Goal: Transaction & Acquisition: Subscribe to service/newsletter

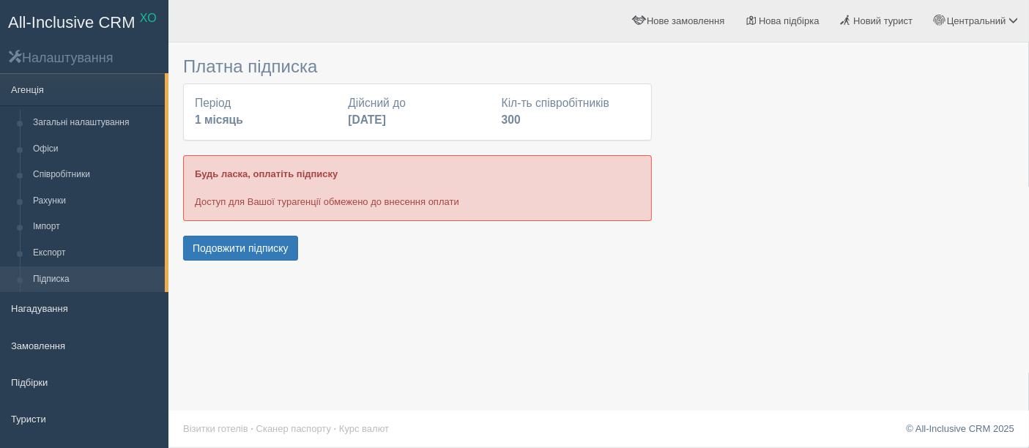
click at [958, 181] on div at bounding box center [598, 157] width 831 height 215
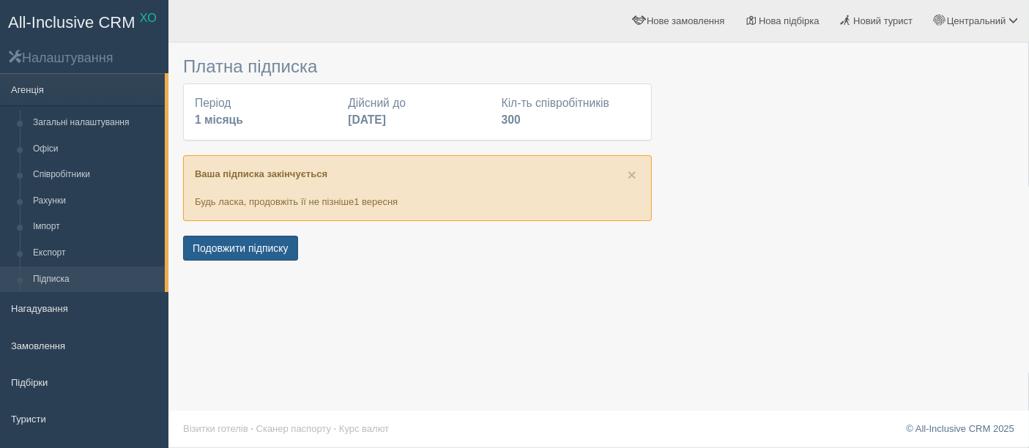
click at [235, 243] on button "Подовжити підписку" at bounding box center [240, 248] width 115 height 25
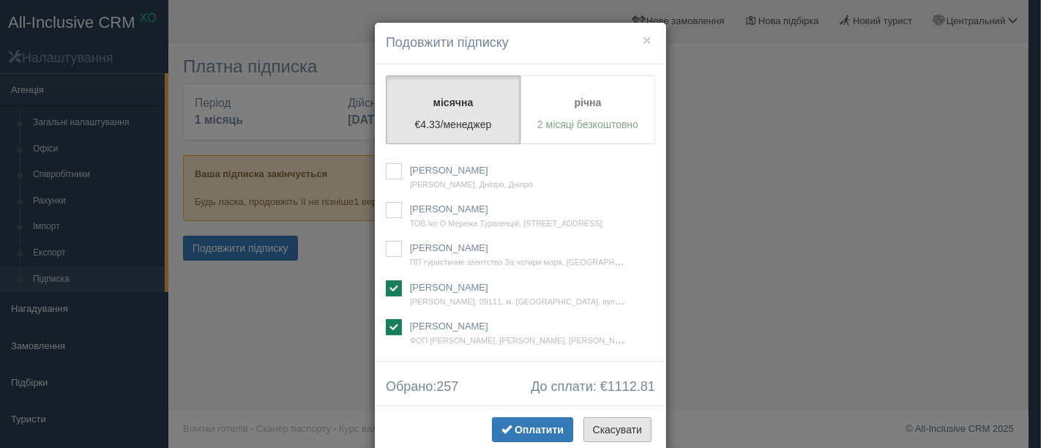
click at [633, 434] on button "Скасувати" at bounding box center [618, 429] width 68 height 25
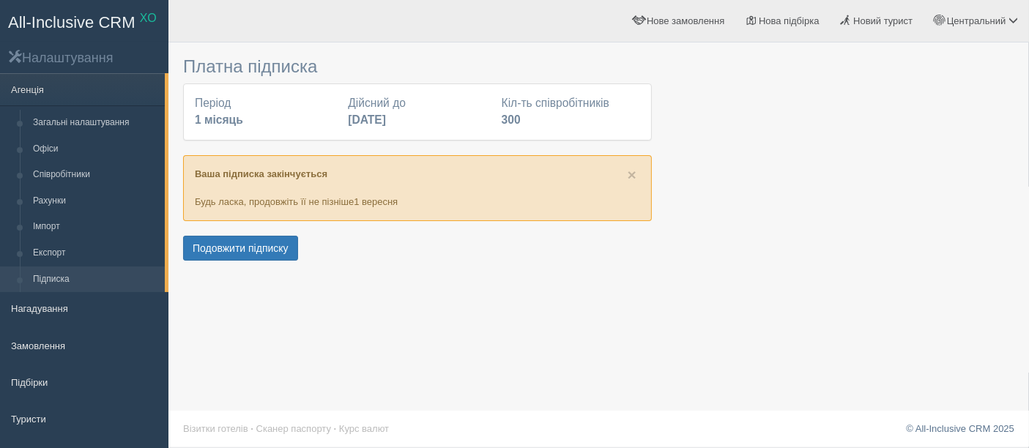
drag, startPoint x: 909, startPoint y: 161, endPoint x: 901, endPoint y: 146, distance: 17.4
click at [908, 161] on div at bounding box center [598, 157] width 831 height 215
click at [872, 132] on div at bounding box center [598, 157] width 831 height 215
click at [961, 164] on div at bounding box center [598, 157] width 831 height 215
drag, startPoint x: 962, startPoint y: 189, endPoint x: 942, endPoint y: 189, distance: 19.8
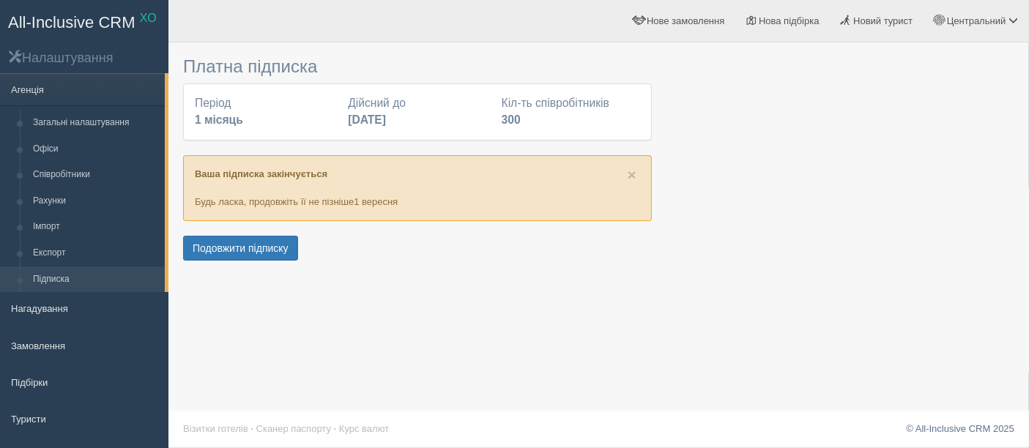
click at [962, 189] on div at bounding box center [598, 157] width 831 height 215
click at [821, 227] on div at bounding box center [598, 157] width 831 height 215
click at [631, 175] on span "×" at bounding box center [632, 174] width 9 height 17
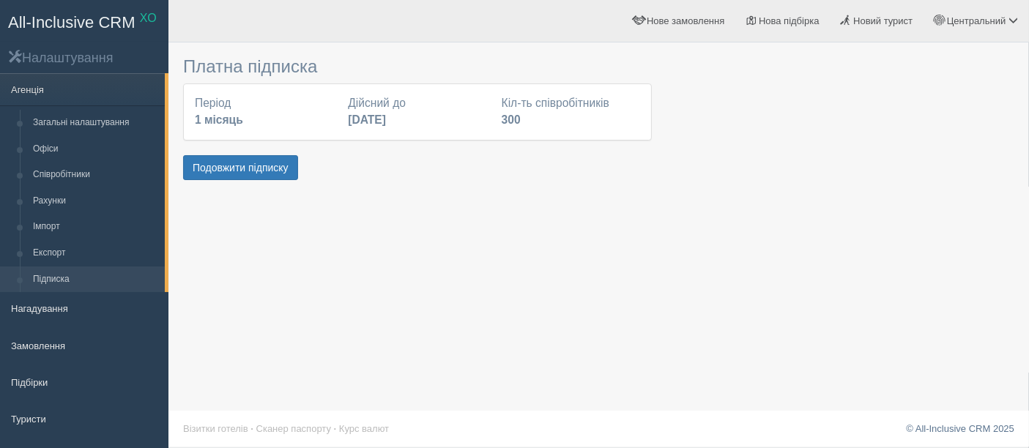
drag, startPoint x: 894, startPoint y: 208, endPoint x: 723, endPoint y: 160, distance: 177.1
click at [894, 208] on div "Платна підписка Період 1 місяць Дійсний до 31 серпня 2025 Кіл-ть співробітників…" at bounding box center [598, 224] width 860 height 448
click at [489, 195] on div "Платна підписка Період 1 місяць Дійсний до [DATE] Кіл-ть співробітників 300 Под…" at bounding box center [598, 224] width 860 height 448
click at [981, 145] on div at bounding box center [598, 117] width 831 height 134
click at [238, 162] on button "Подовжити підписку" at bounding box center [240, 167] width 115 height 25
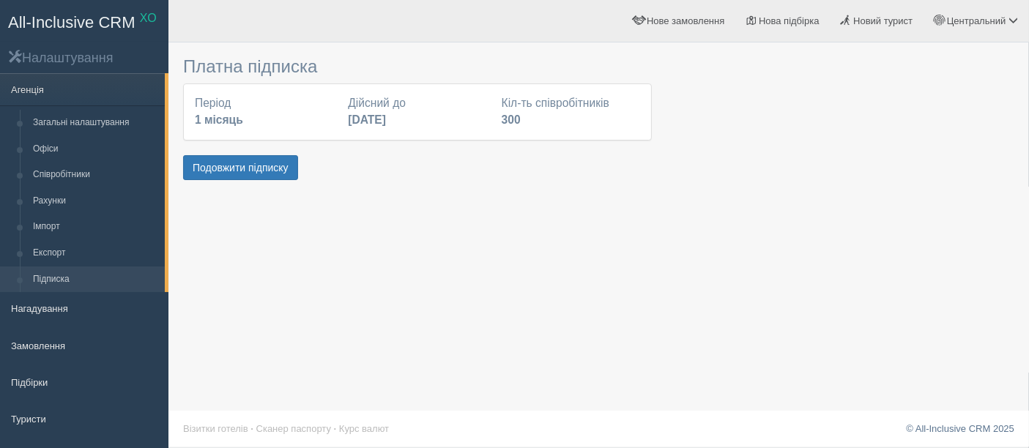
click at [967, 179] on div at bounding box center [598, 117] width 831 height 134
click at [232, 162] on button "Подовжити підписку" at bounding box center [240, 167] width 115 height 25
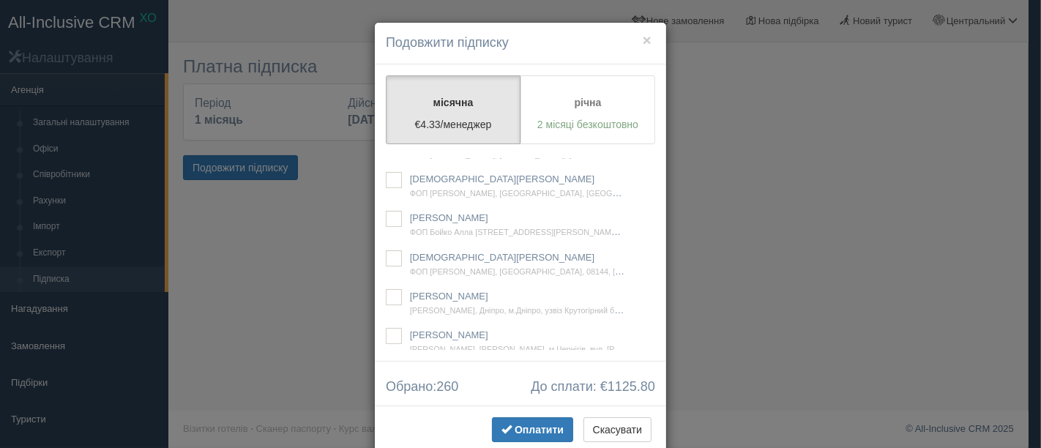
scroll to position [16993, 0]
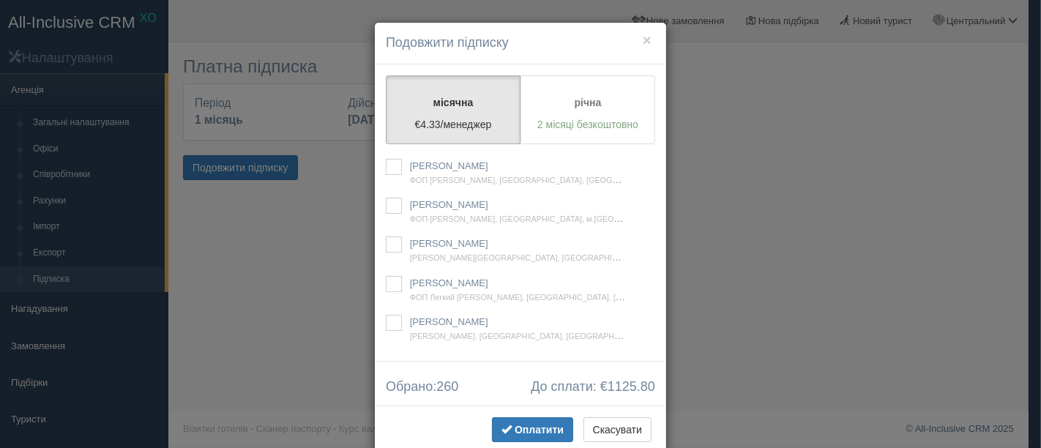
drag, startPoint x: 393, startPoint y: 253, endPoint x: 767, endPoint y: 183, distance: 380.7
click at [392, 58] on ins at bounding box center [394, 50] width 16 height 16
checkbox input "true"
click at [522, 421] on button "Оплатити" at bounding box center [532, 429] width 81 height 25
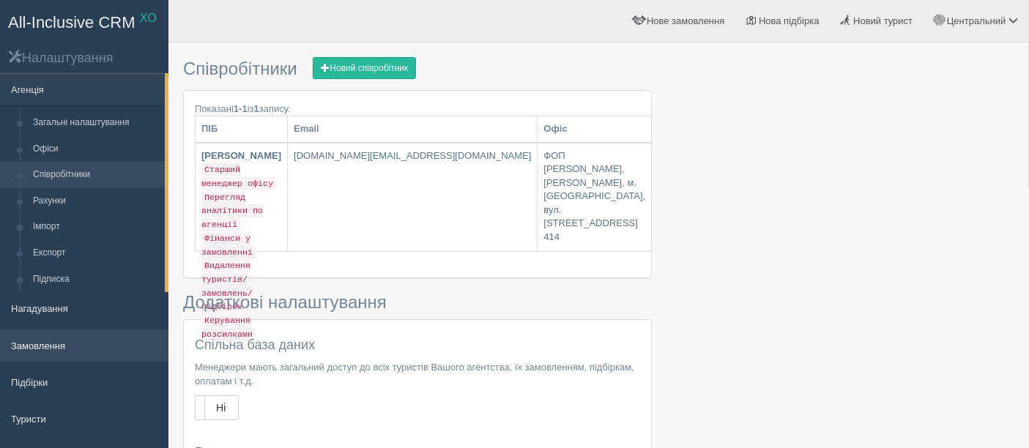
scroll to position [81, 0]
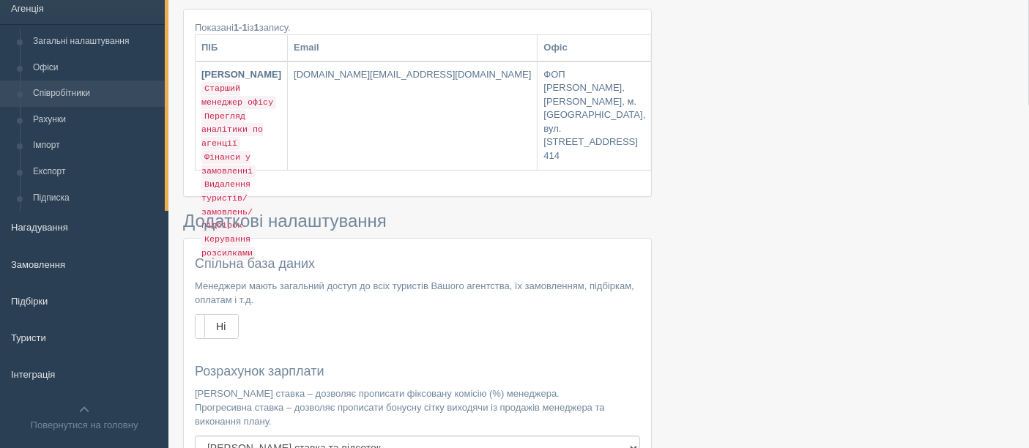
click at [72, 95] on link "Співробітники" at bounding box center [95, 94] width 138 height 26
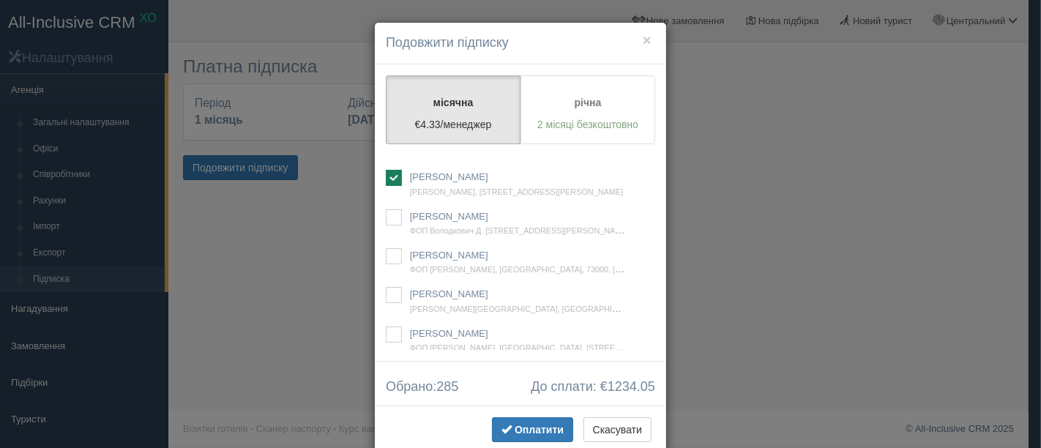
scroll to position [29326, 0]
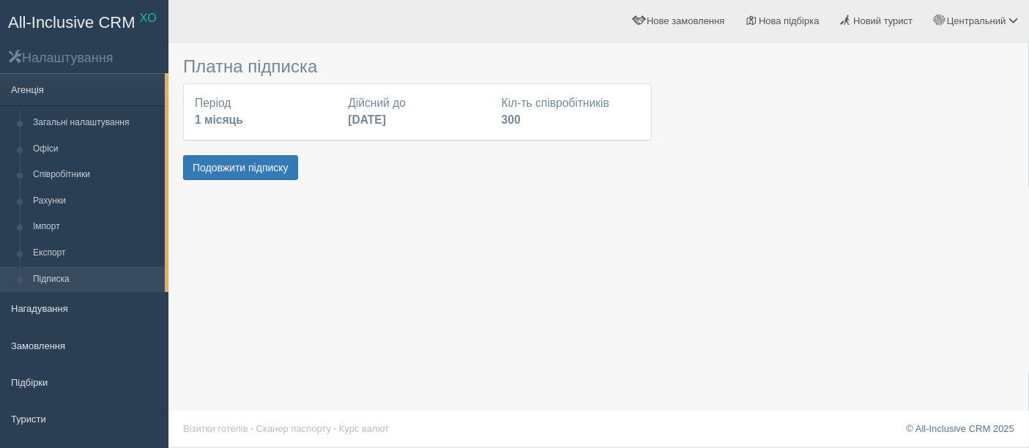
click at [894, 182] on div at bounding box center [598, 117] width 831 height 134
click at [227, 166] on button "Подовжити підписку" at bounding box center [240, 167] width 115 height 25
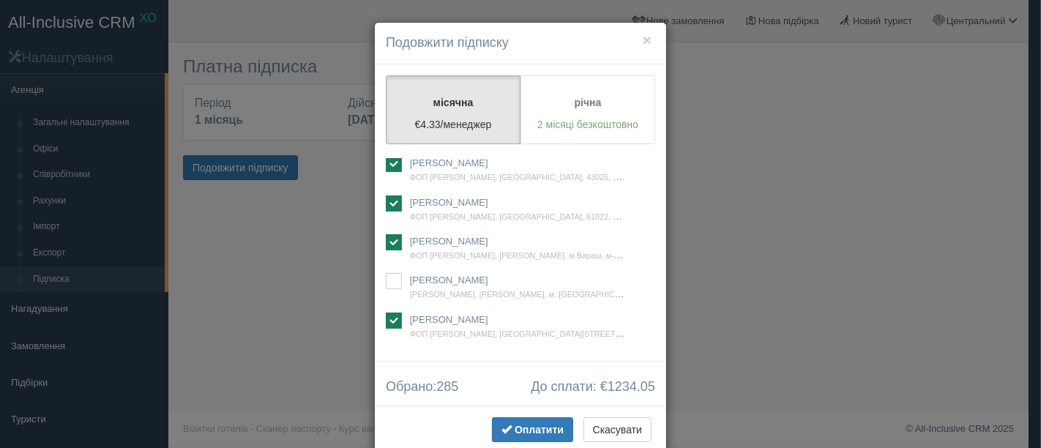
scroll to position [16993, 0]
click at [386, 58] on ins at bounding box center [394, 50] width 16 height 16
checkbox input "true"
click at [605, 425] on button "Скасувати" at bounding box center [618, 429] width 68 height 25
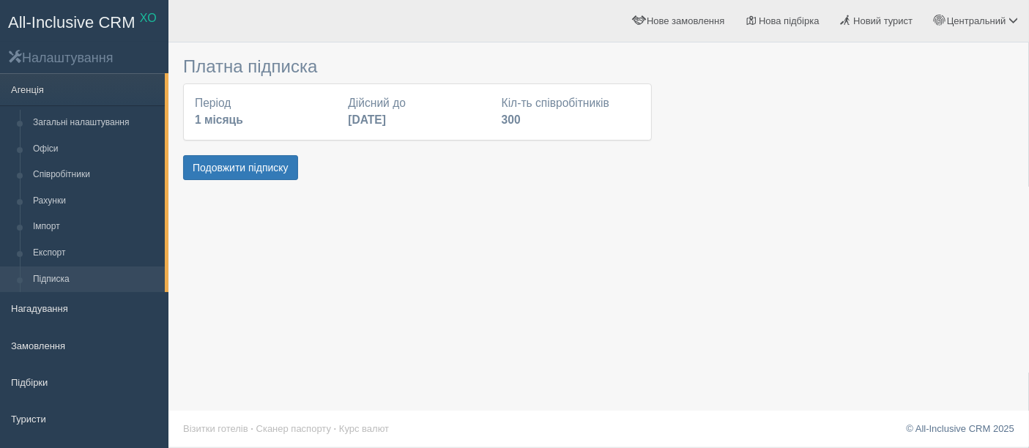
click at [442, 313] on div "Платна підписка Період 1 місяць Дійсний до 31 серпня 2025 Кіл-ть співробітників…" at bounding box center [598, 224] width 860 height 448
click at [936, 201] on div "Платна підписка Період 1 місяць Дійсний до 31 серпня 2025 Кіл-ть співробітників…" at bounding box center [598, 224] width 860 height 448
click at [280, 164] on button "Подовжити підписку" at bounding box center [240, 167] width 115 height 25
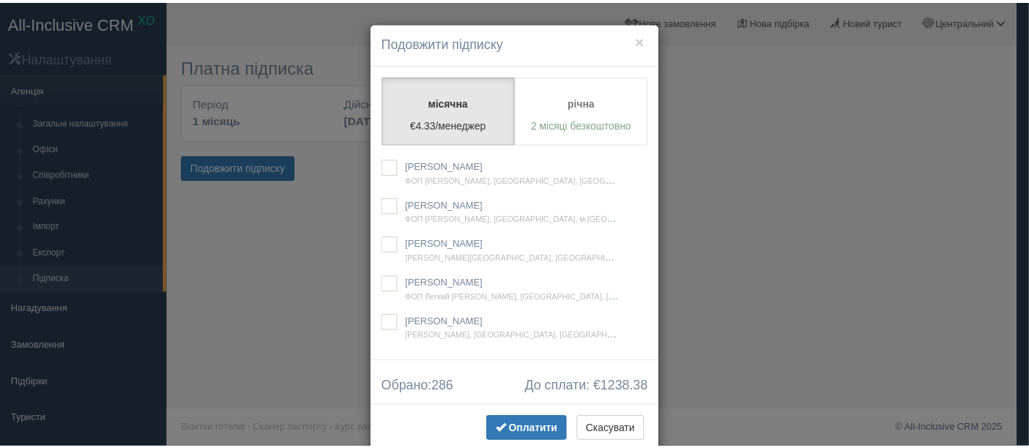
scroll to position [9997, 0]
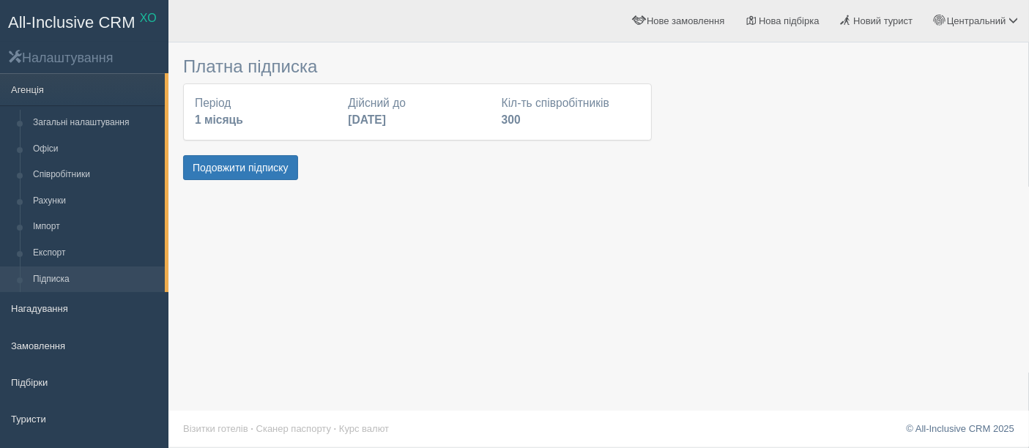
drag, startPoint x: 838, startPoint y: 187, endPoint x: 808, endPoint y: 185, distance: 30.1
click at [838, 187] on div "Платна підписка Період 1 місяць Дійсний до 31 серпня 2025 Кіл-ть співробітників…" at bounding box center [598, 224] width 860 height 448
drag, startPoint x: 923, startPoint y: 168, endPoint x: 904, endPoint y: 172, distance: 19.4
click at [923, 168] on div at bounding box center [598, 117] width 831 height 134
click at [205, 155] on button "Подовжити підписку" at bounding box center [240, 167] width 115 height 25
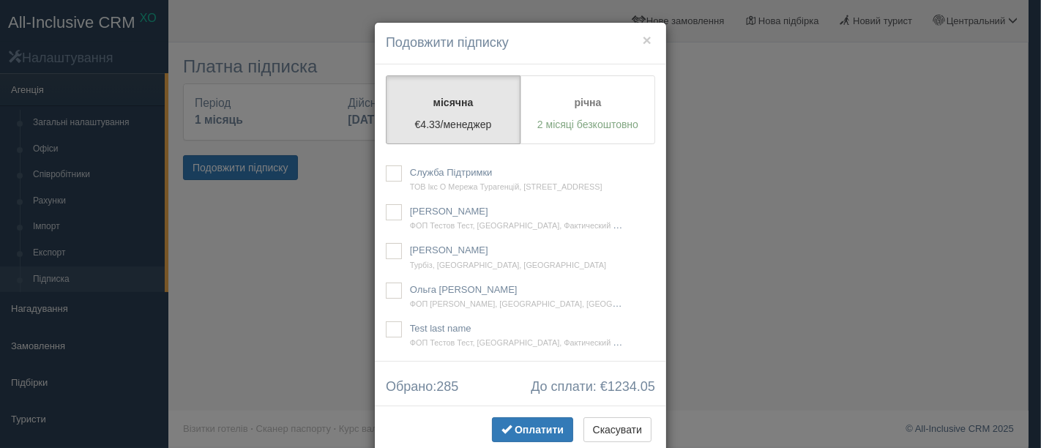
click at [887, 98] on div "× Подовжити підписку місячна €4.33/менеджер річна 2 місяці безкоштовно Будь лас…" at bounding box center [520, 224] width 1041 height 448
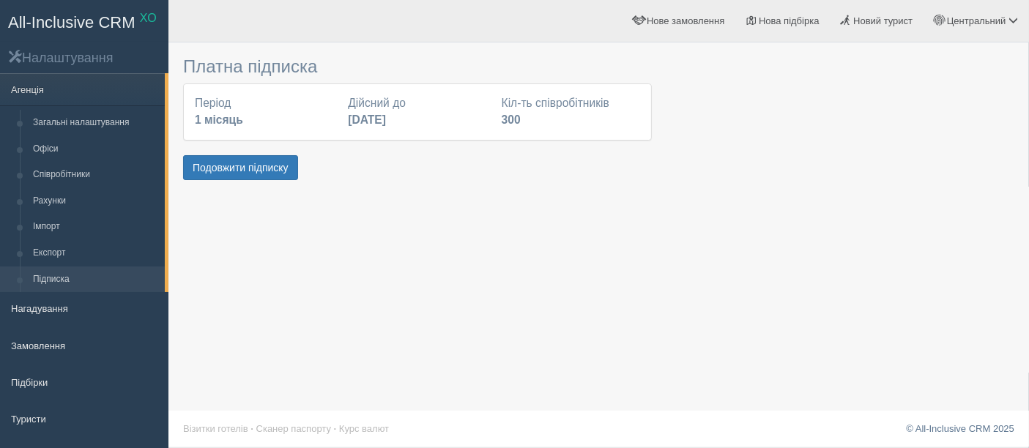
drag, startPoint x: 966, startPoint y: 160, endPoint x: 886, endPoint y: 70, distance: 120.9
click at [966, 160] on div at bounding box center [598, 117] width 831 height 134
click at [242, 164] on button "Подовжити підписку" at bounding box center [240, 167] width 115 height 25
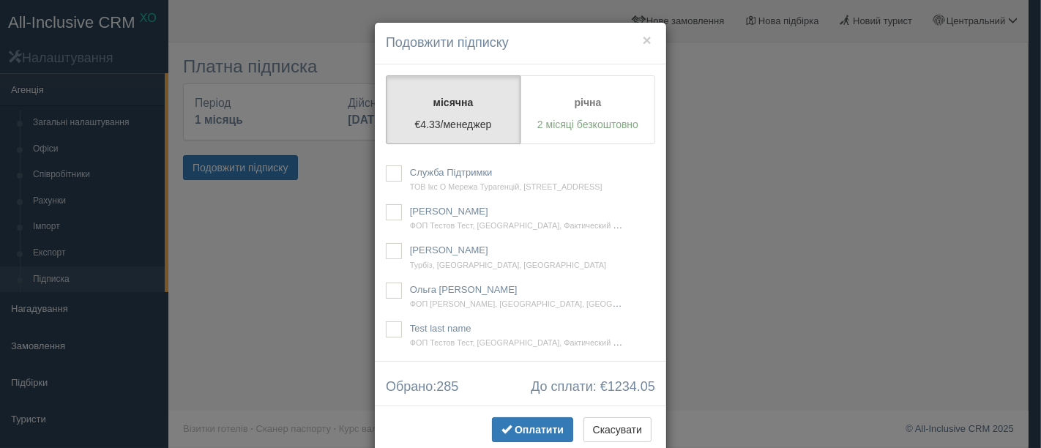
scroll to position [9997, 0]
click at [392, 142] on ins at bounding box center [394, 134] width 16 height 16
checkbox input "true"
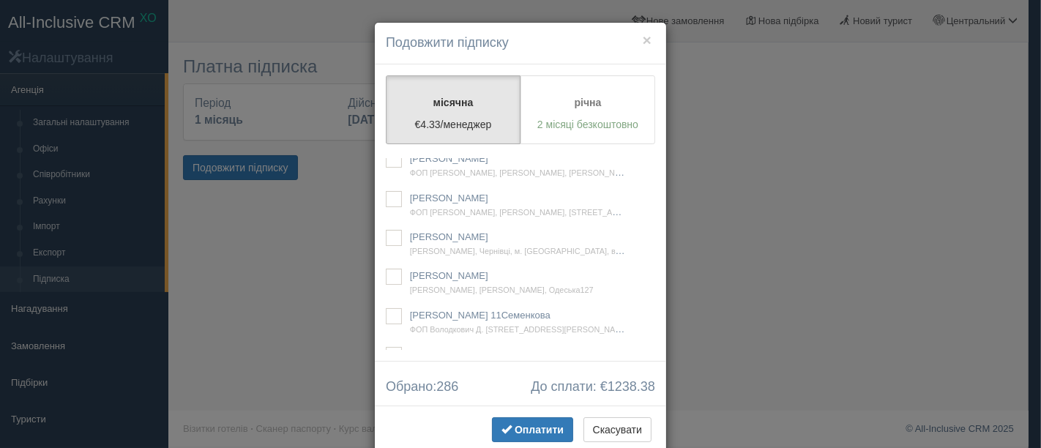
scroll to position [43319, 0]
click at [504, 413] on div "Оплатити Скасувати" at bounding box center [520, 431] width 291 height 51
click at [505, 430] on span "button" at bounding box center [507, 429] width 10 height 10
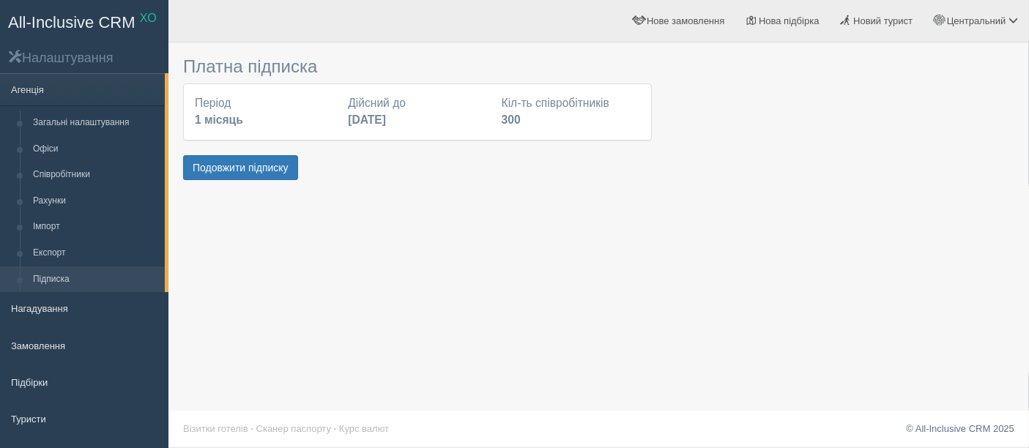
click at [967, 86] on div at bounding box center [598, 117] width 831 height 134
click at [242, 169] on button "Подовжити підписку" at bounding box center [240, 167] width 115 height 25
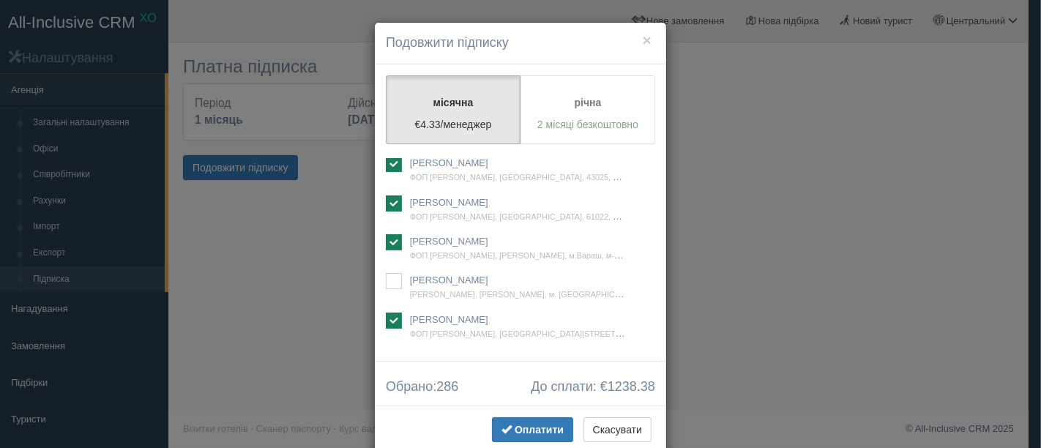
scroll to position [16993, 0]
